Goal: Navigation & Orientation: Find specific page/section

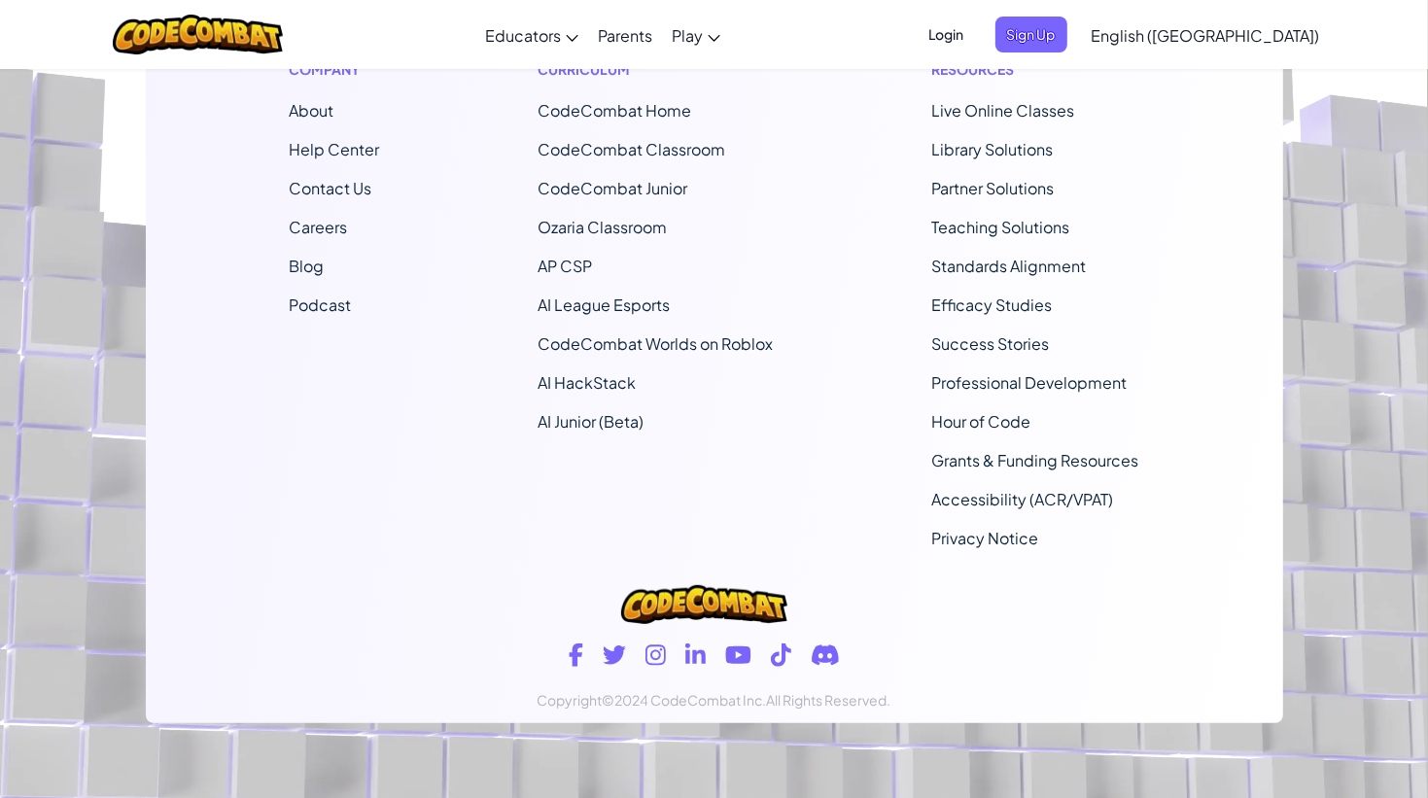
scroll to position [12109, 0]
click at [965, 552] on div "Resources Live Online Classes Library Solutions Partner Solutions Teaching Solu…" at bounding box center [1036, 303] width 236 height 526
click at [958, 542] on link "Privacy Notice" at bounding box center [985, 538] width 107 height 20
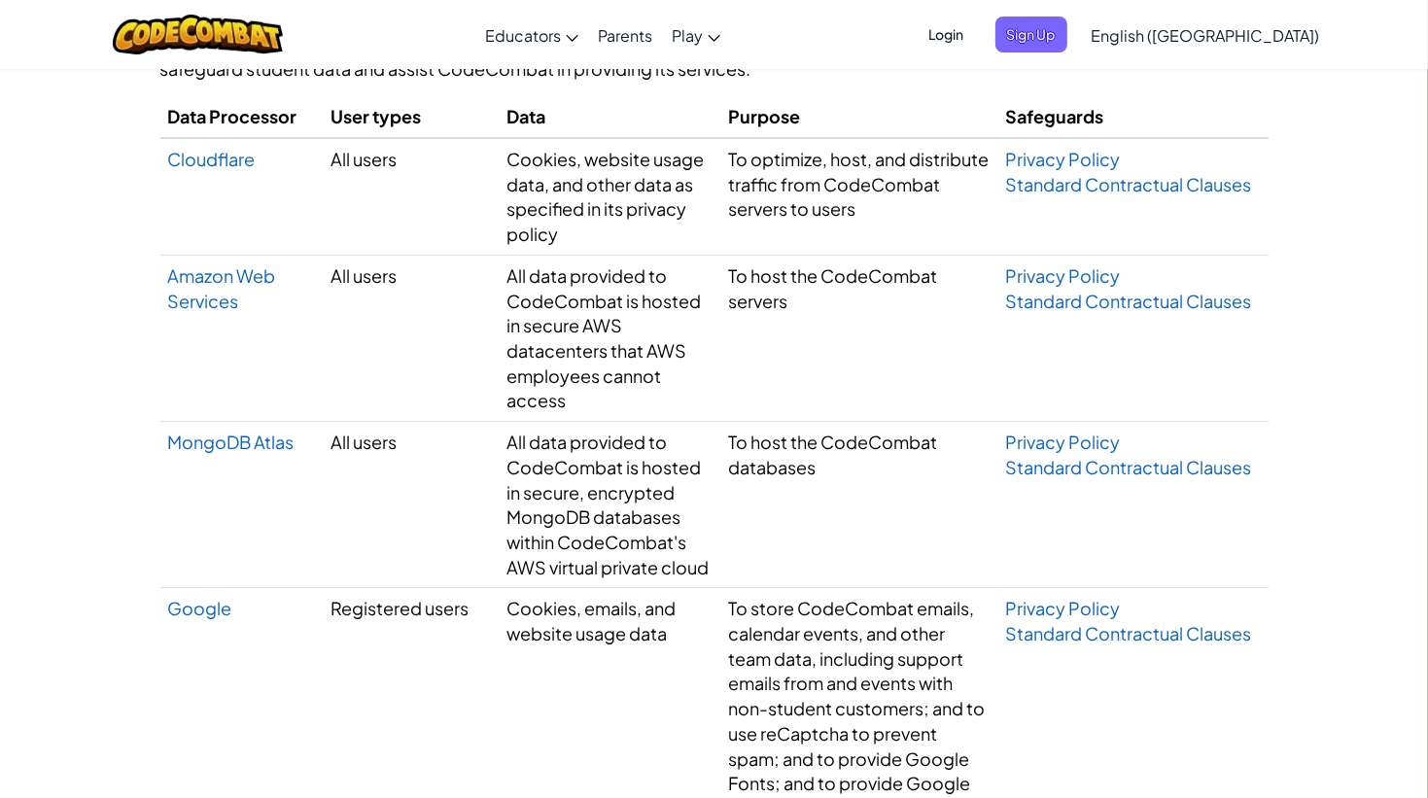
scroll to position [5411, 0]
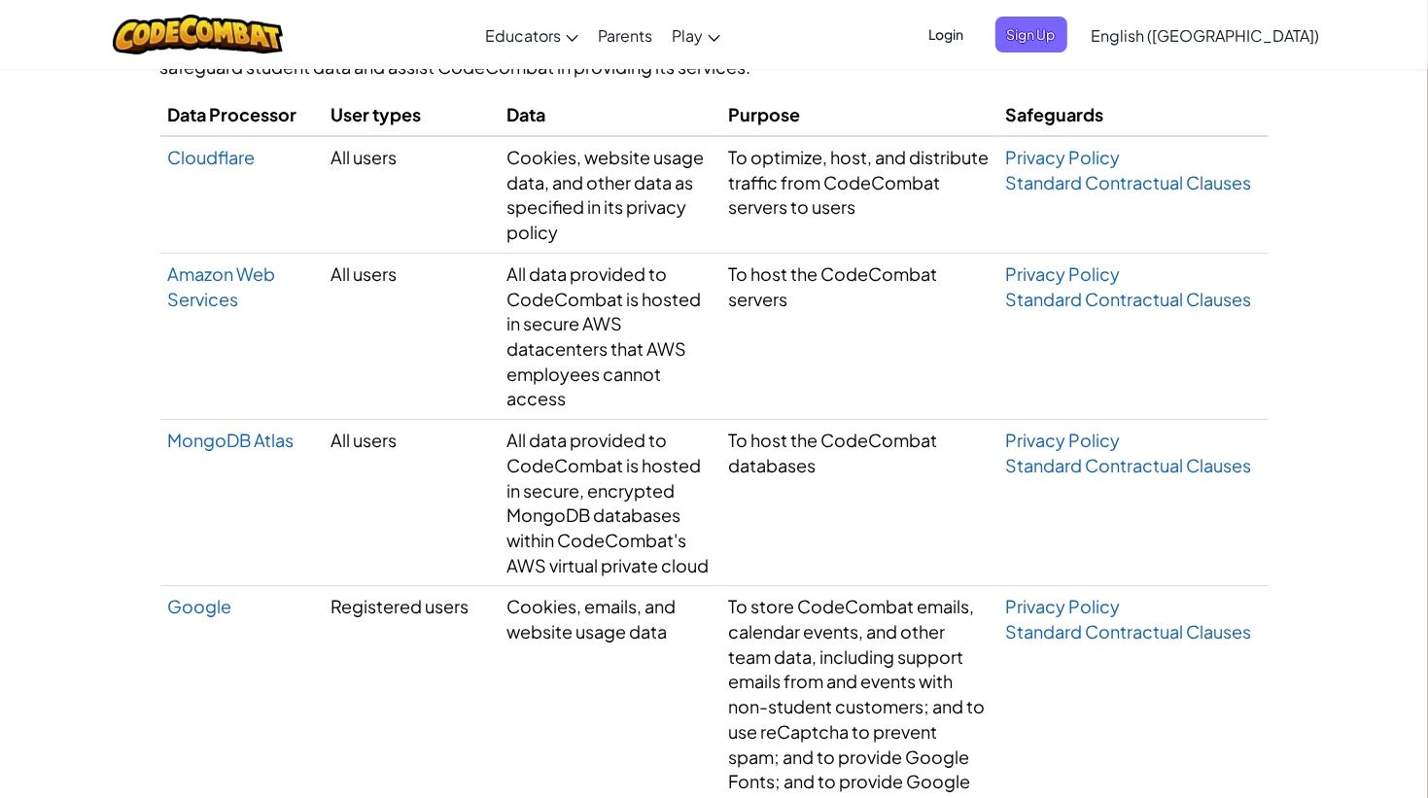
click at [207, 643] on td "Google" at bounding box center [241, 706] width 162 height 241
click at [202, 617] on link "Google" at bounding box center [200, 606] width 64 height 22
